Goal: Information Seeking & Learning: Learn about a topic

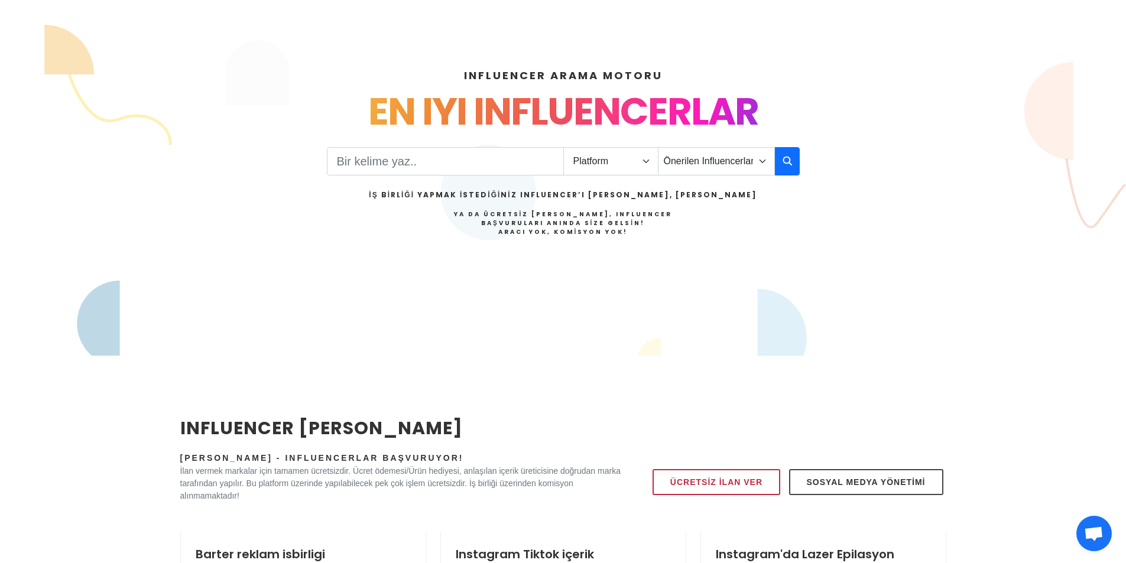
scroll to position [59, 0]
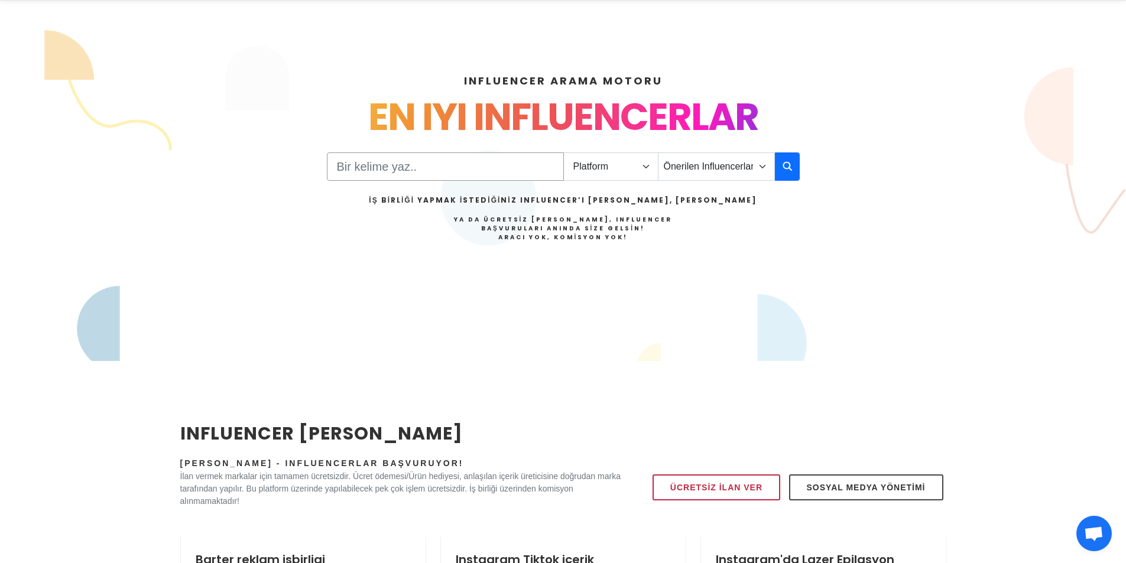
click at [510, 170] on input "Search" at bounding box center [445, 166] width 237 height 28
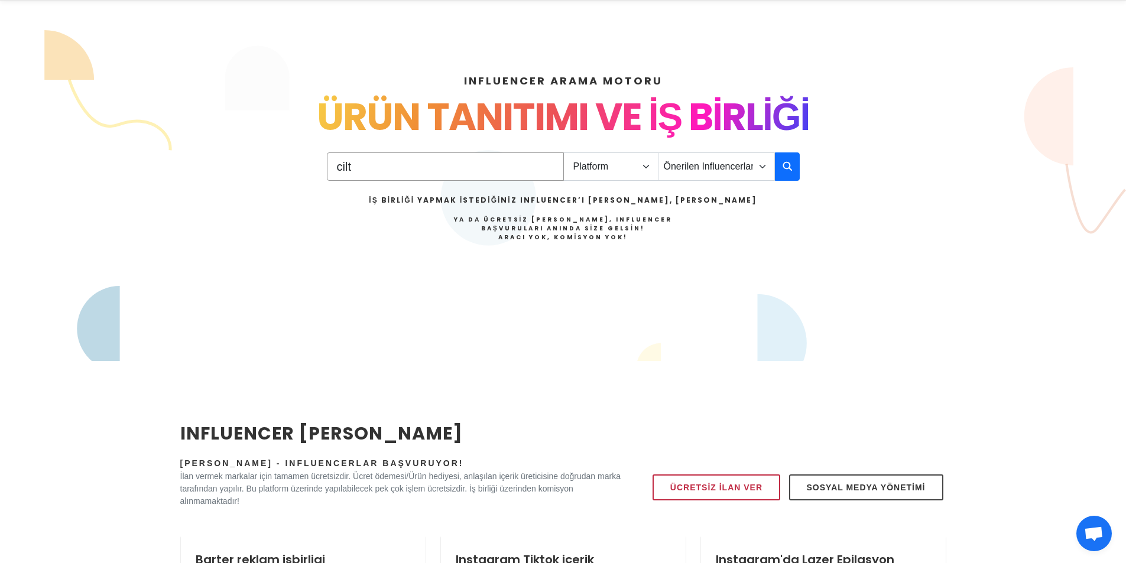
type input "cilt"
click at [635, 163] on select "Platform Instagram Facebook Youtube Tiktok Twitter Twitch" at bounding box center [610, 166] width 95 height 28
select select "1"
click at [563, 152] on select "Platform Instagram Facebook Youtube Tiktok Twitter Twitch" at bounding box center [610, 166] width 95 height 28
click at [791, 163] on icon "button" at bounding box center [786, 166] width 9 height 14
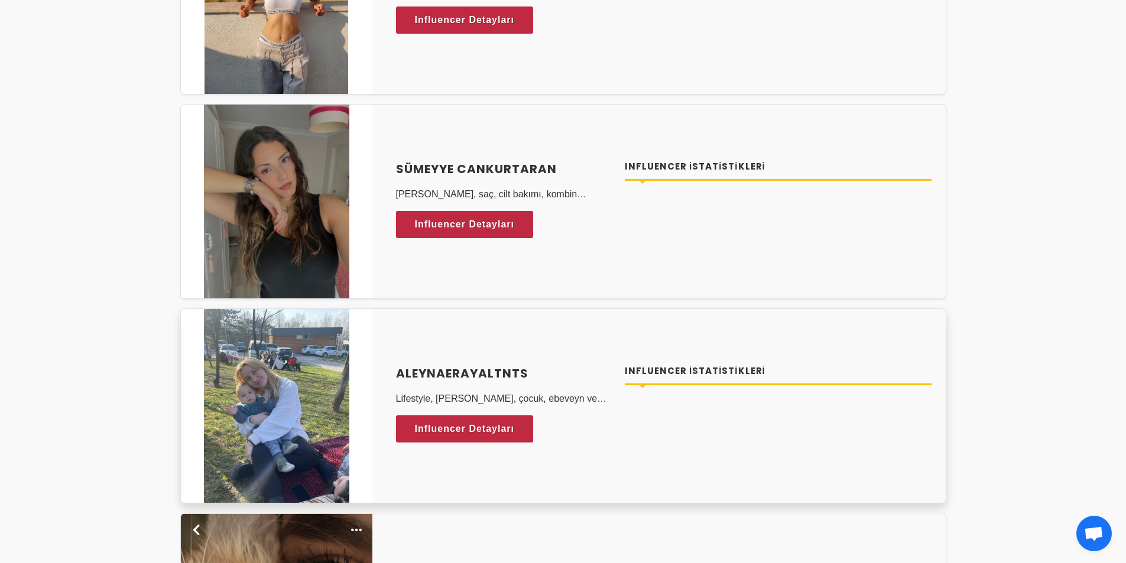
scroll to position [4255, 0]
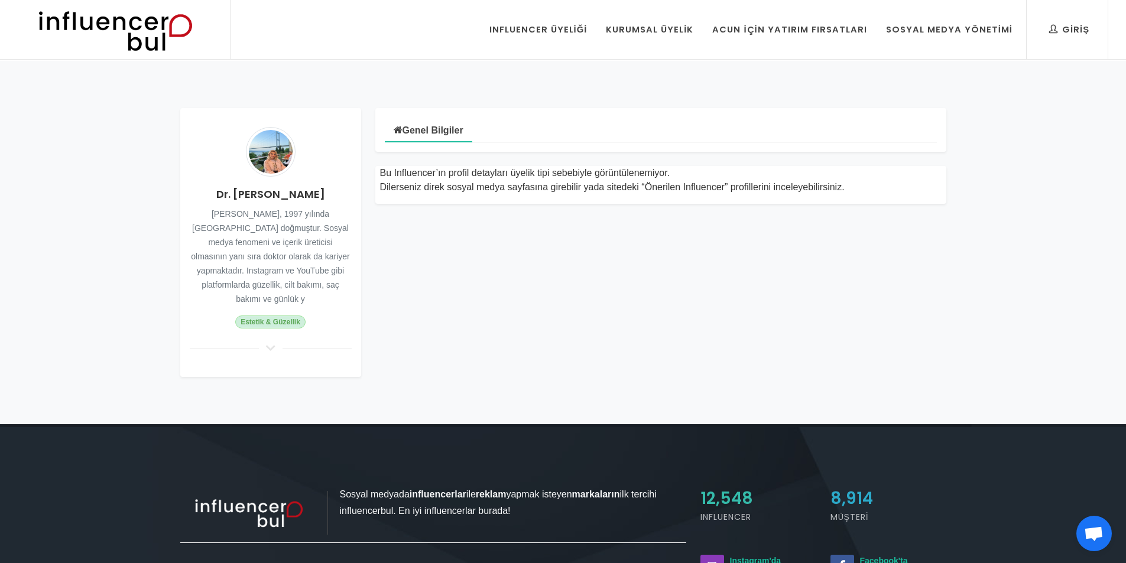
click at [273, 343] on icon at bounding box center [271, 348] width 14 height 11
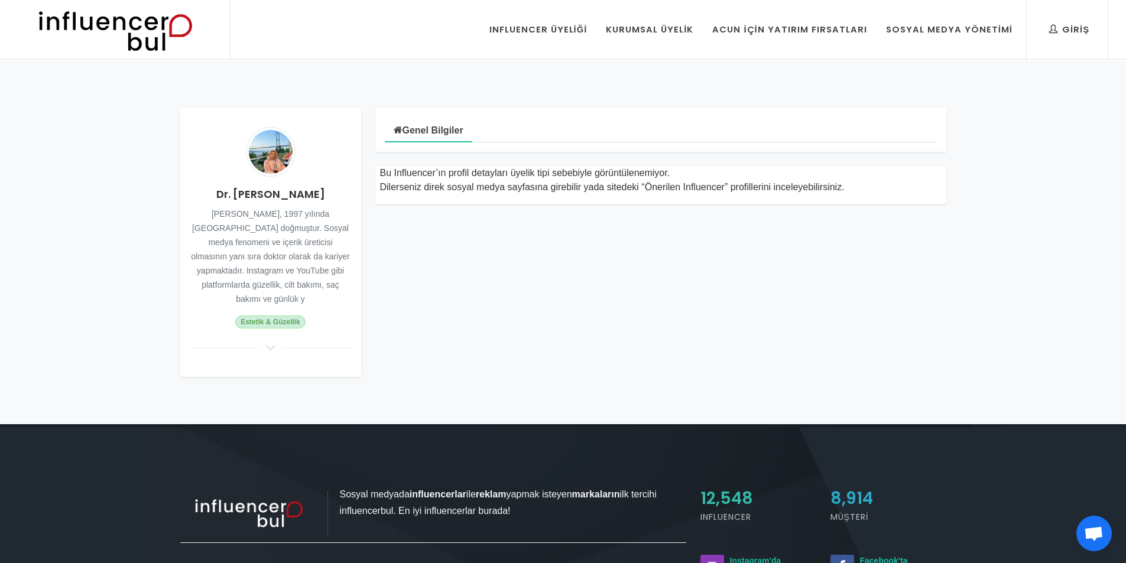
click at [273, 343] on icon at bounding box center [271, 348] width 14 height 11
